Goal: Transaction & Acquisition: Purchase product/service

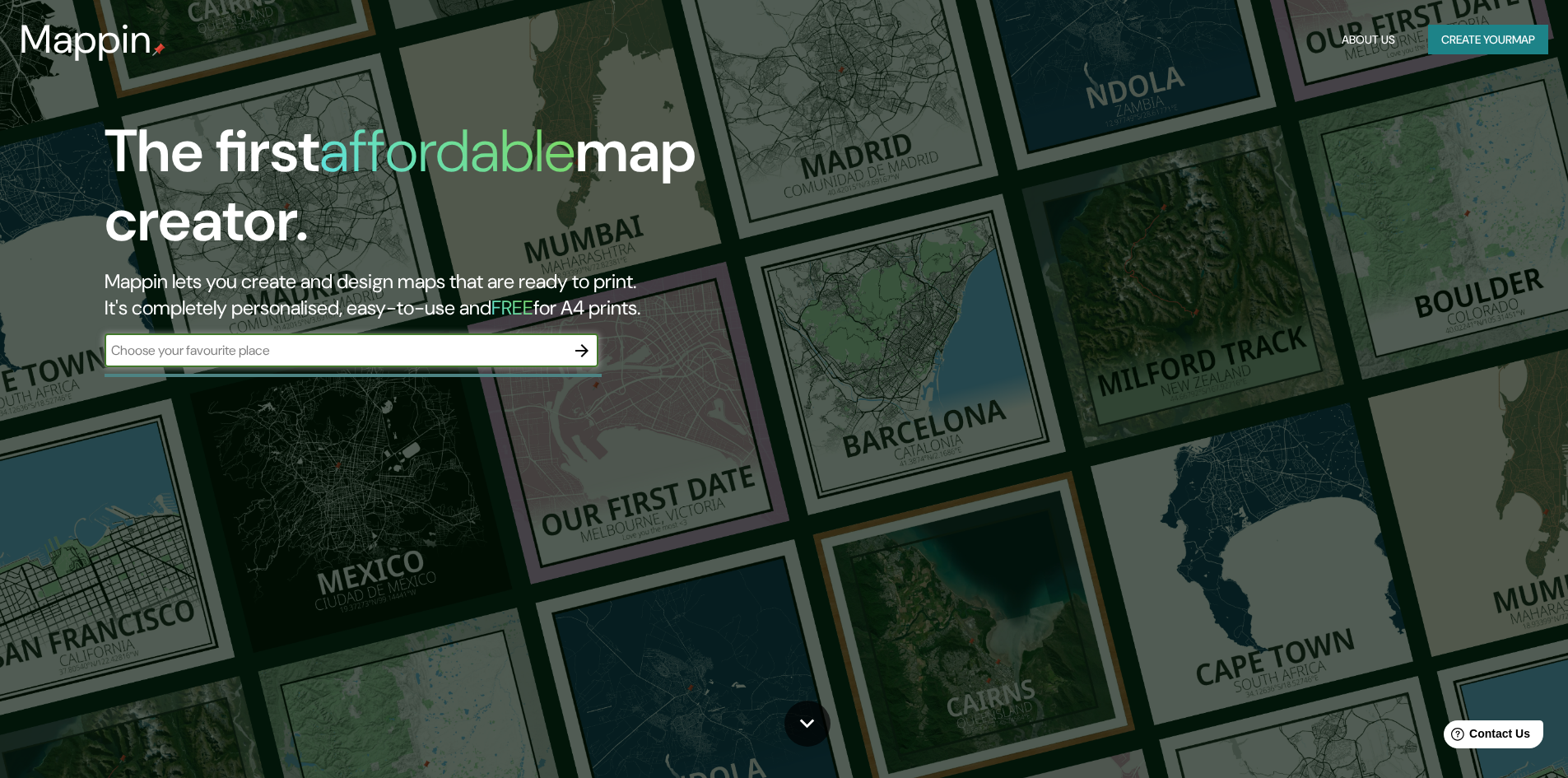
click at [437, 360] on input "text" at bounding box center [335, 350] width 461 height 19
click at [303, 353] on input "pachuca" at bounding box center [335, 350] width 461 height 19
type input "pachuca"
click at [593, 357] on button "button" at bounding box center [582, 351] width 33 height 33
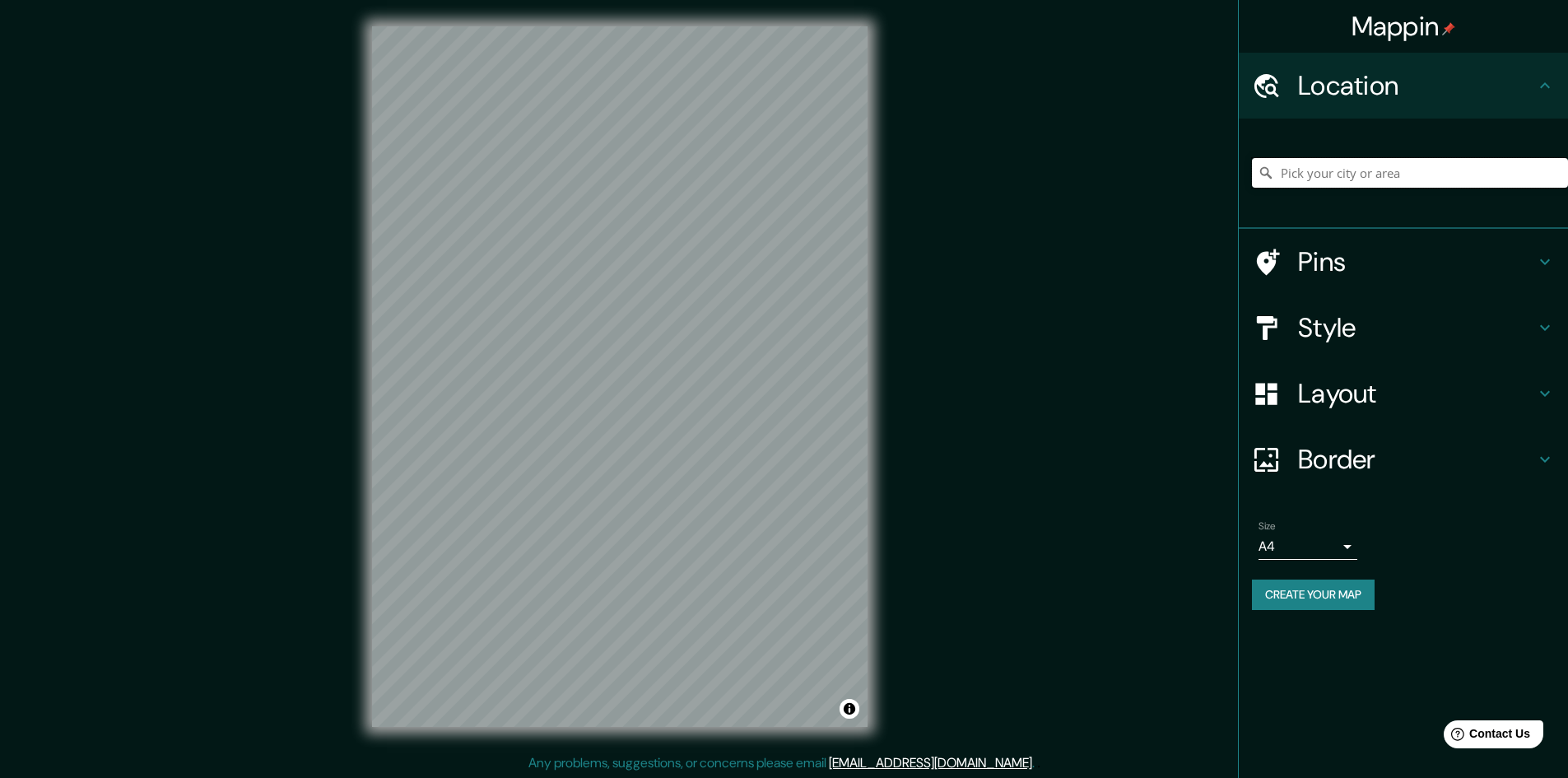
click at [1372, 186] on input "Pick your city or area" at bounding box center [1410, 173] width 316 height 29
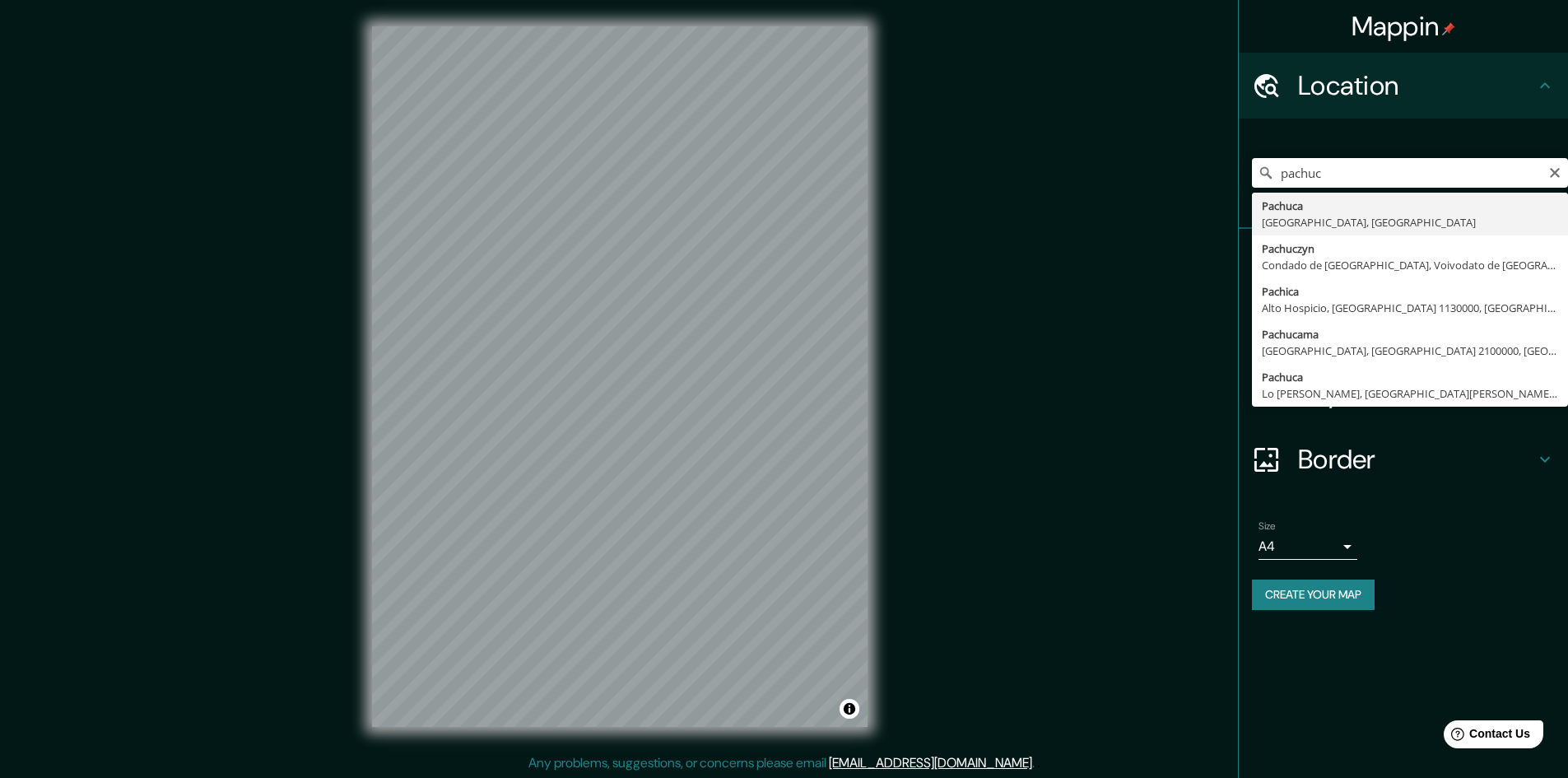
type input "Pachuca, [GEOGRAPHIC_DATA], [GEOGRAPHIC_DATA]"
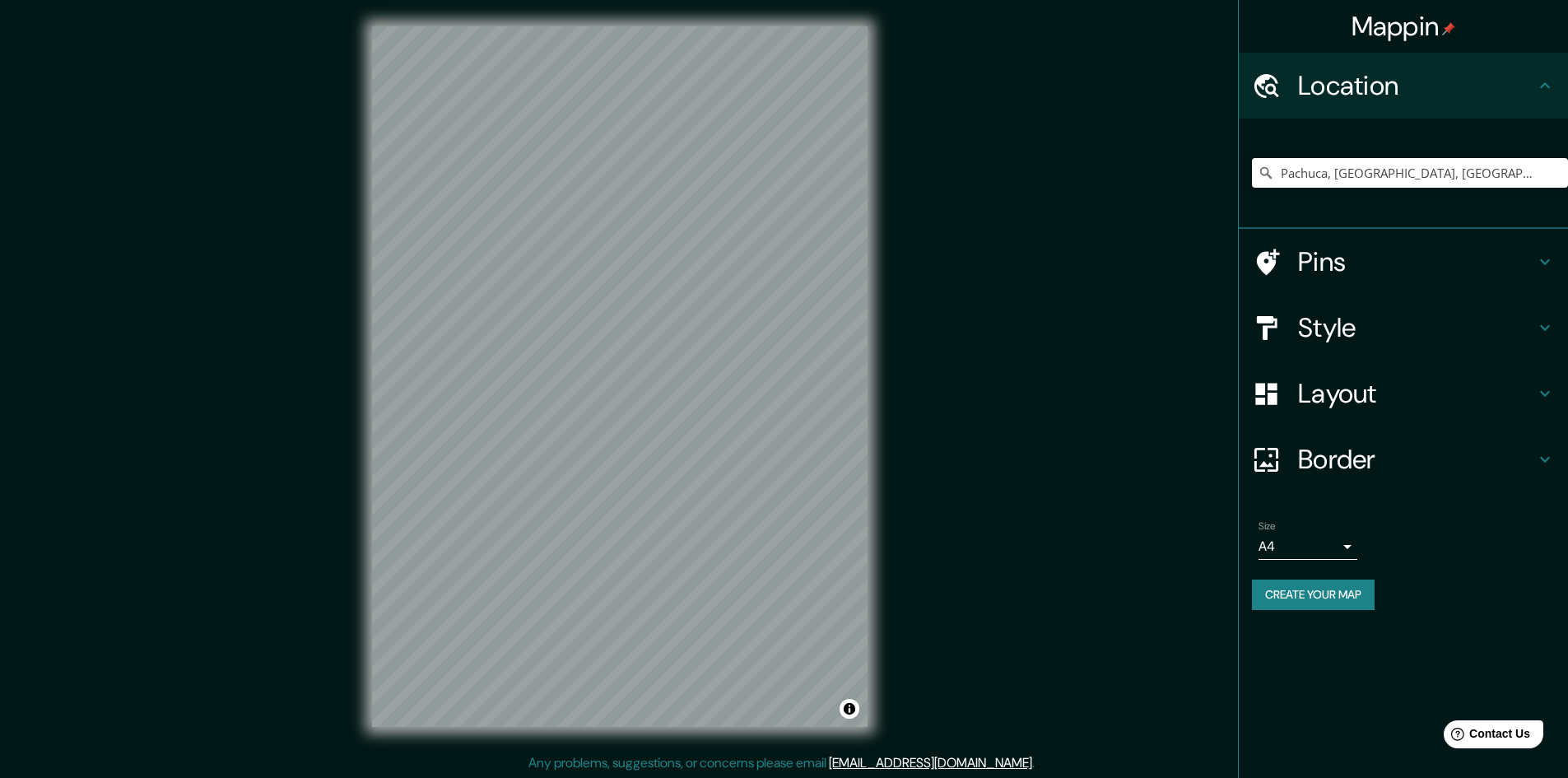
click at [1384, 317] on h4 "Style" at bounding box center [1416, 328] width 237 height 33
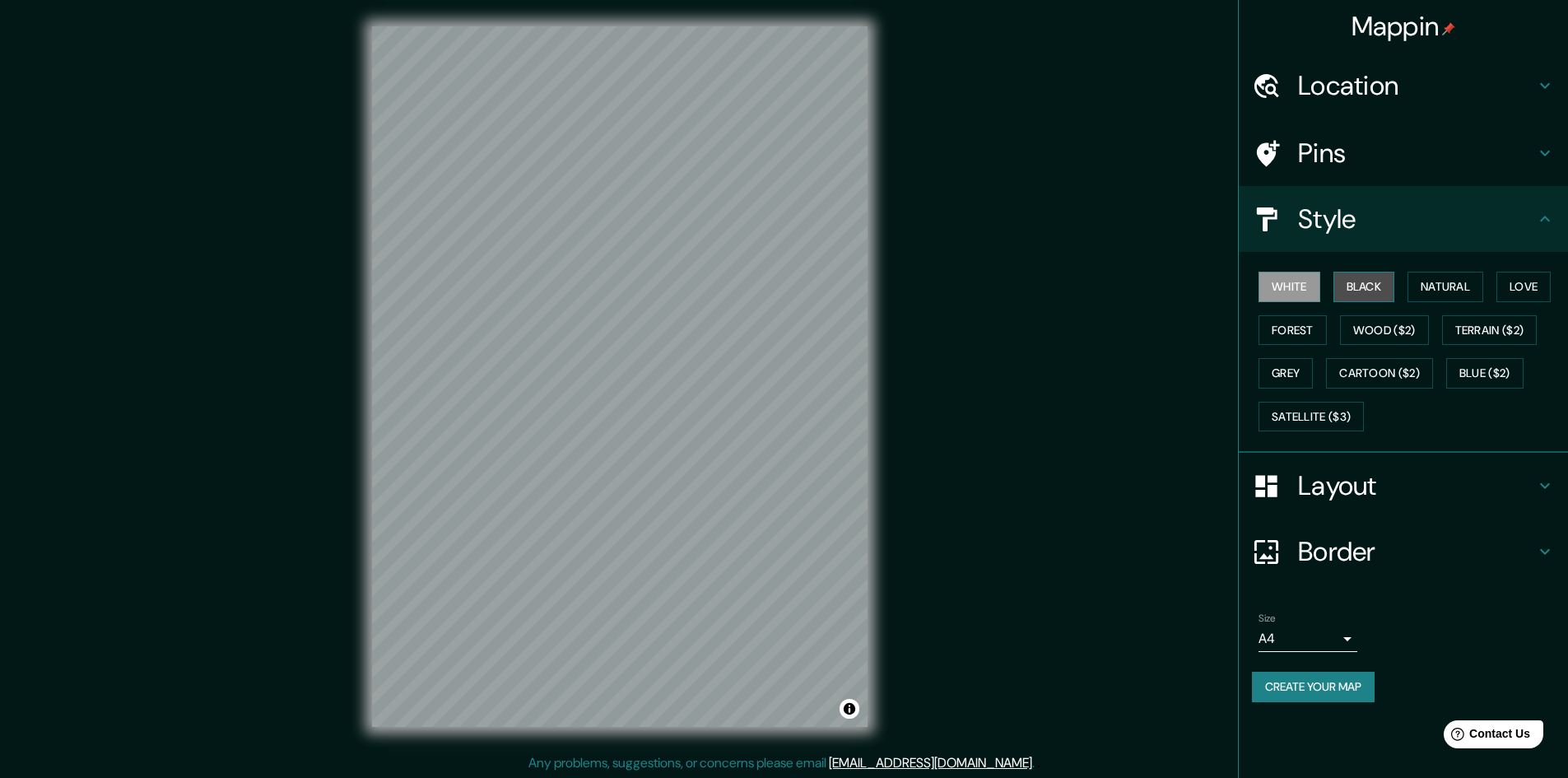
click at [1368, 281] on button "Black" at bounding box center [1364, 287] width 62 height 30
click at [1426, 292] on button "Natural" at bounding box center [1445, 287] width 75 height 30
click at [1386, 555] on h4 "Border" at bounding box center [1416, 552] width 237 height 33
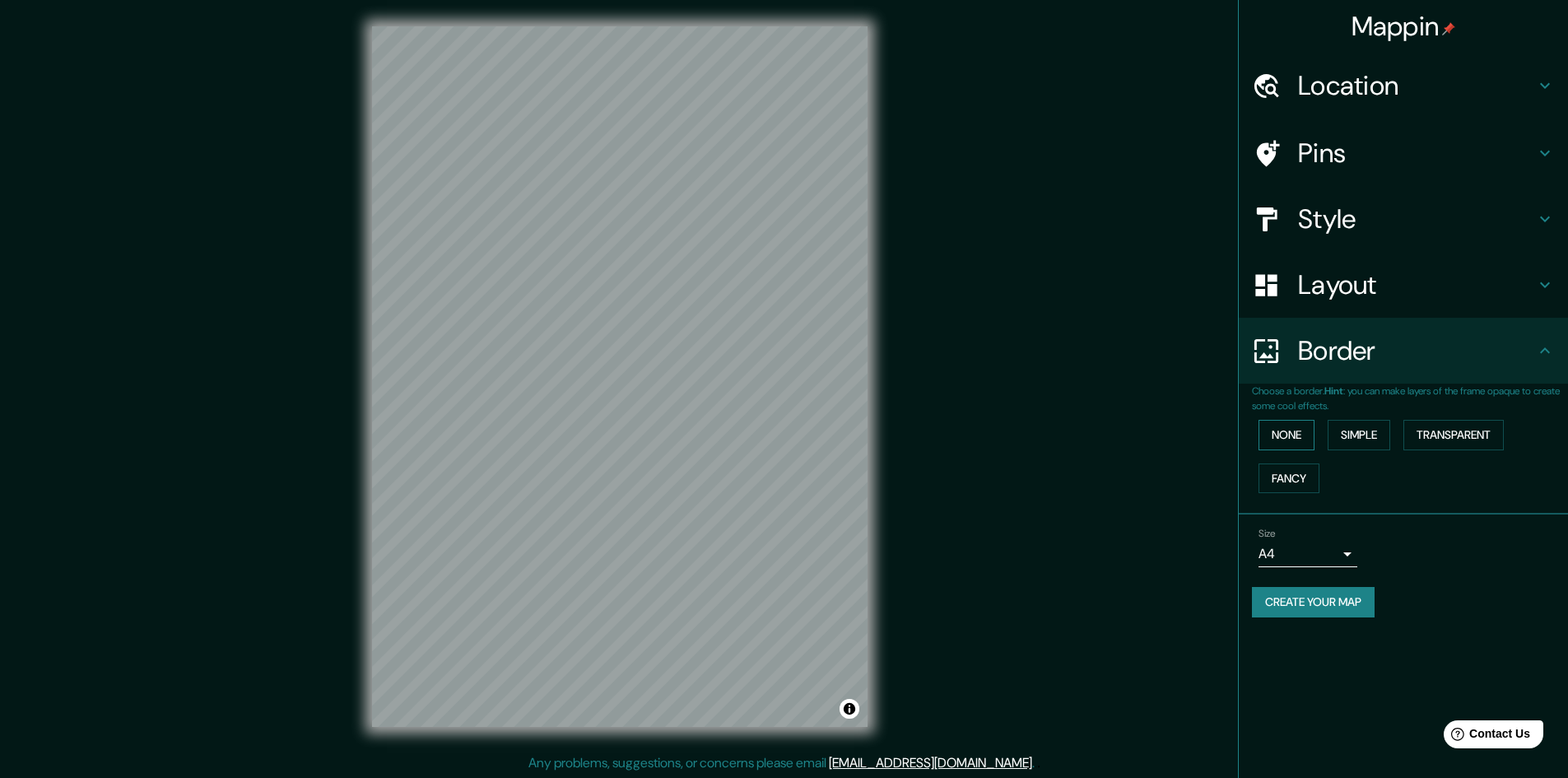
click at [1297, 431] on button "None" at bounding box center [1286, 435] width 56 height 30
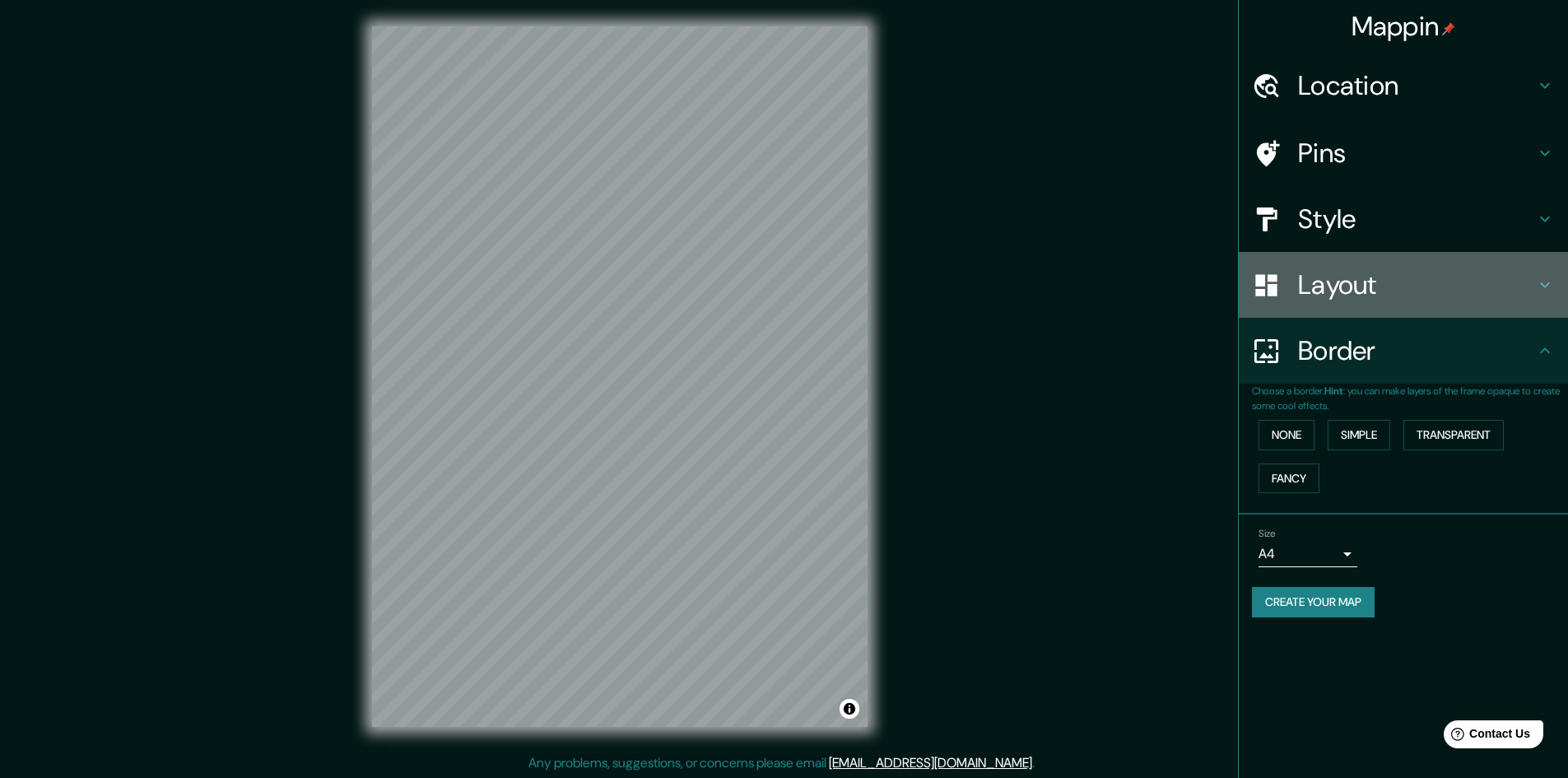
click at [1344, 280] on h4 "Layout" at bounding box center [1416, 285] width 237 height 33
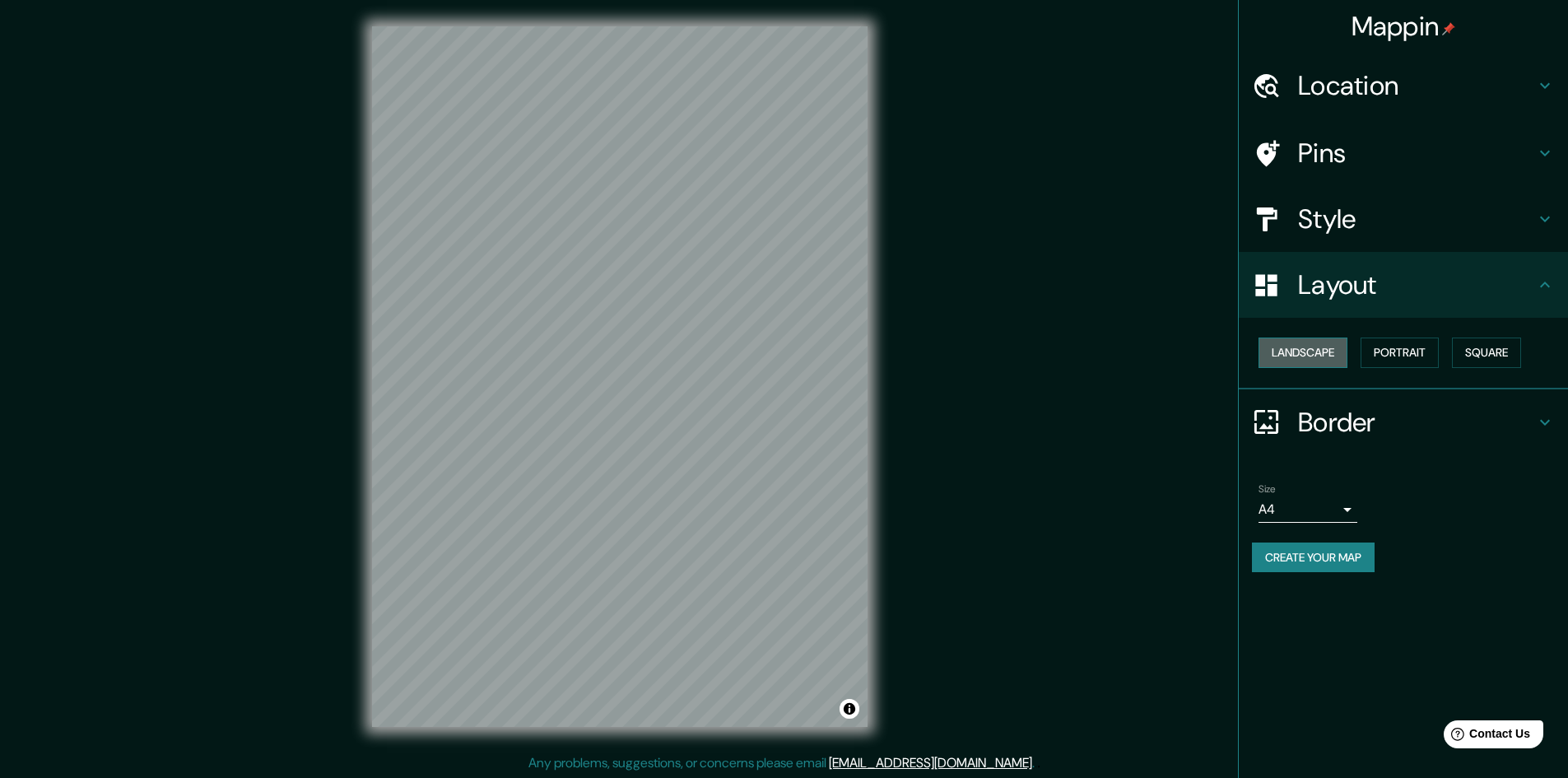
click at [1309, 357] on button "Landscape" at bounding box center [1302, 352] width 89 height 30
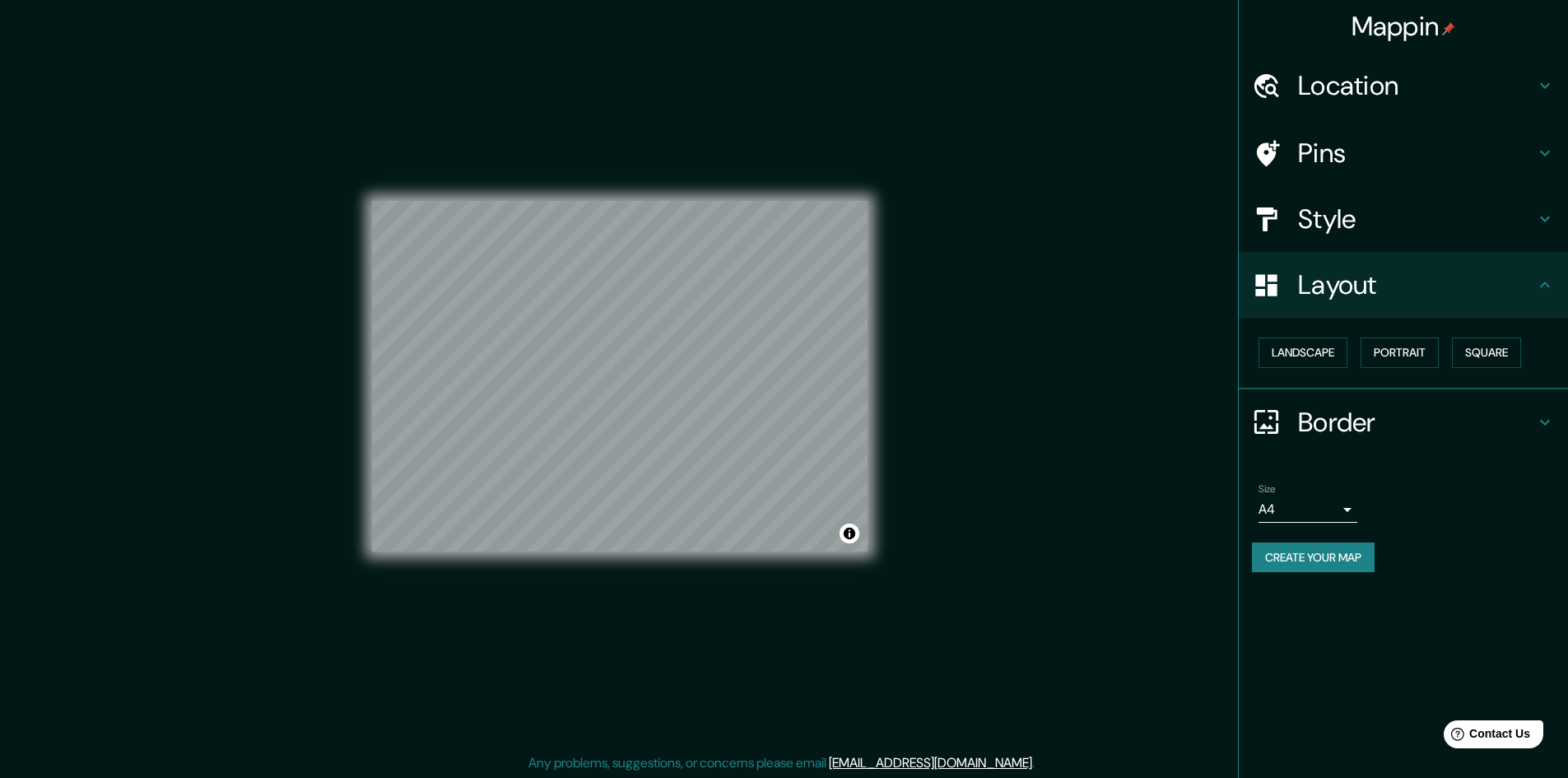
click at [1365, 226] on h4 "Style" at bounding box center [1416, 219] width 237 height 33
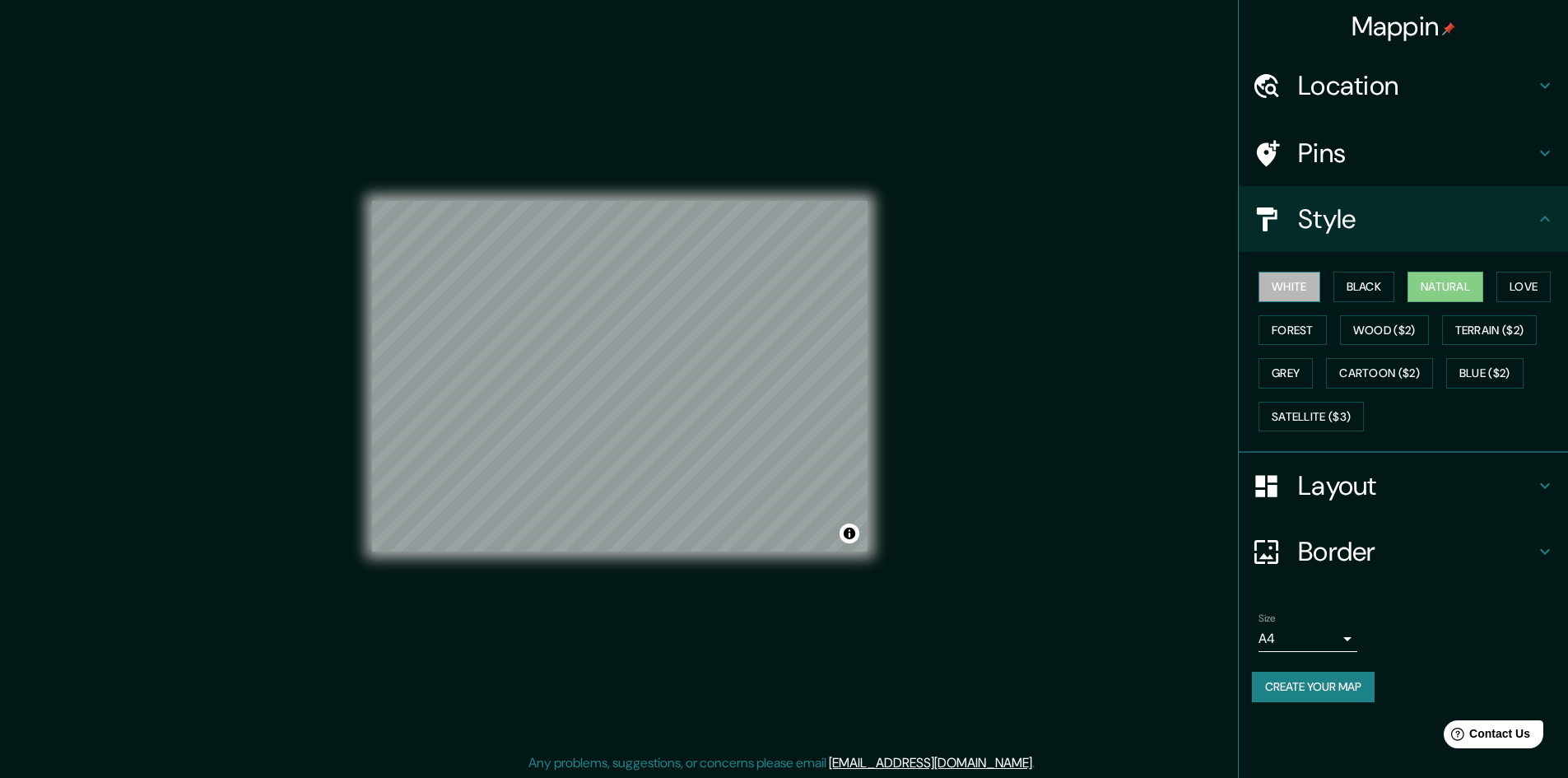
click at [1288, 297] on button "White" at bounding box center [1289, 287] width 62 height 30
click at [1415, 281] on button "Natural" at bounding box center [1445, 287] width 75 height 30
click at [1533, 292] on button "Love" at bounding box center [1523, 287] width 54 height 30
click at [1280, 375] on button "Grey" at bounding box center [1285, 373] width 54 height 30
